Goal: Go to known website: Access a specific website the user already knows

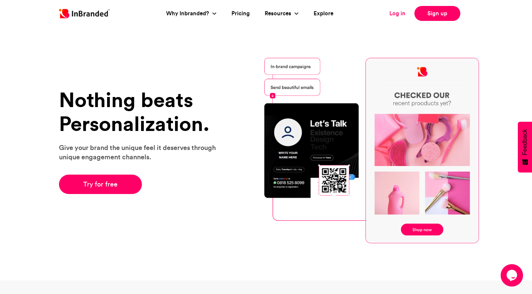
click at [393, 14] on link "Log in" at bounding box center [397, 13] width 16 height 9
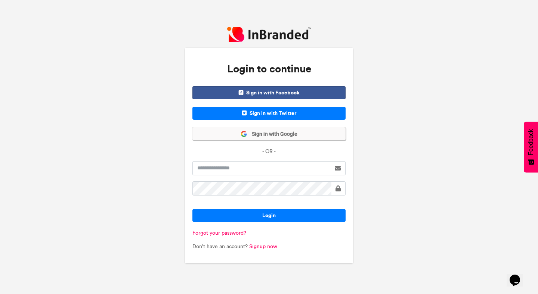
click at [277, 133] on span "Sign in with Google" at bounding box center [272, 134] width 50 height 7
